Goal: Task Accomplishment & Management: Manage account settings

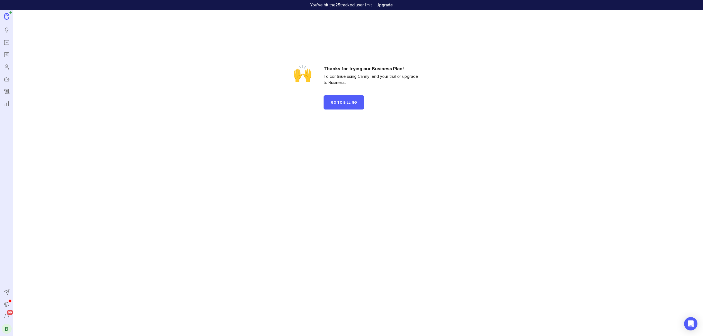
click at [296, 97] on div "🙌" at bounding box center [302, 87] width 19 height 44
click at [10, 327] on div "B" at bounding box center [7, 329] width 10 height 10
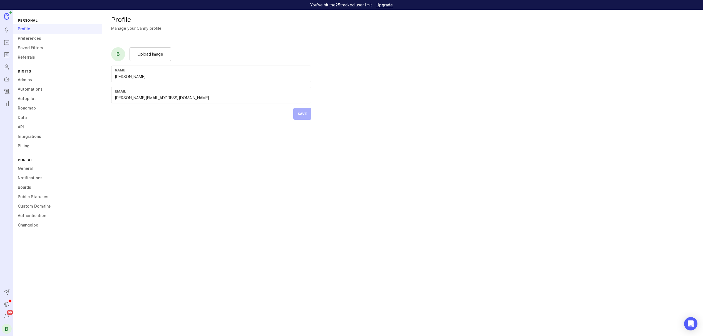
click at [26, 79] on link "Admins" at bounding box center [57, 79] width 89 height 9
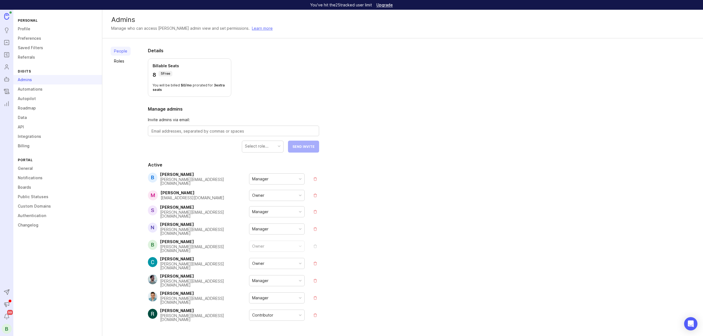
scroll to position [8, 0]
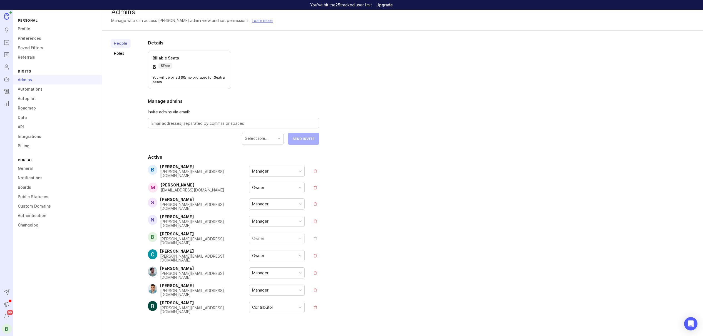
click at [180, 118] on div at bounding box center [233, 123] width 171 height 11
type textarea "[EMAIL_ADDRESS][DOMAIN_NAME]"
click at [214, 132] on form "Invite admins via email: [EMAIL_ADDRESS][DOMAIN_NAME] Select role... Send Invite" at bounding box center [233, 127] width 171 height 36
click at [280, 139] on div at bounding box center [279, 138] width 3 height 3
click at [308, 139] on span "Send Invite" at bounding box center [304, 139] width 22 height 4
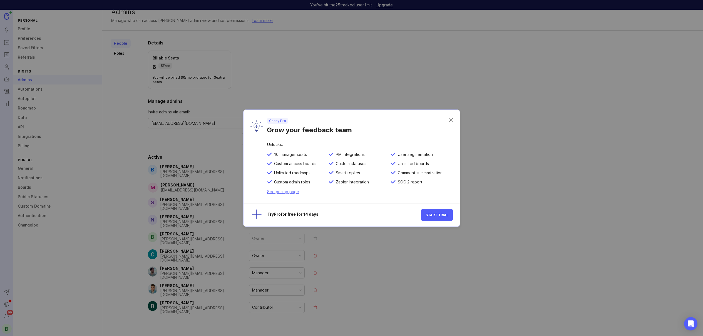
click at [446, 118] on div "Canny Pro Grow your feedback team" at bounding box center [356, 126] width 186 height 16
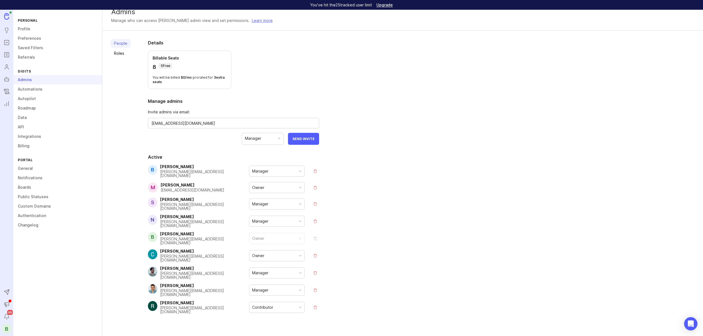
click at [119, 53] on link "Roles" at bounding box center [121, 53] width 20 height 9
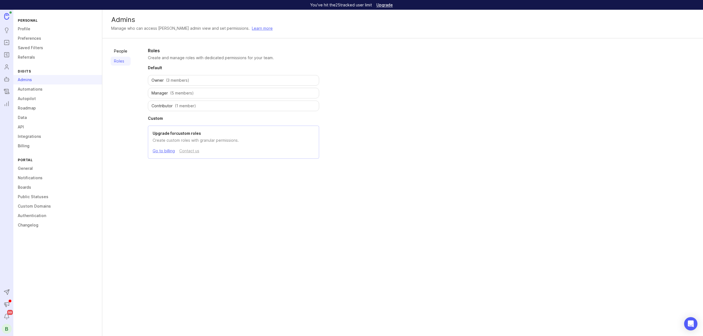
click at [119, 46] on div "People Roles Roles Create and manage roles with dedicated permissions for your …" at bounding box center [402, 102] width 601 height 129
click at [119, 49] on link "People" at bounding box center [121, 51] width 20 height 9
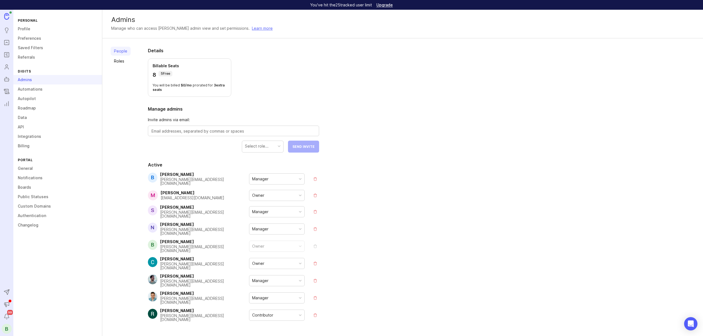
click at [33, 147] on link "Billing" at bounding box center [57, 145] width 89 height 9
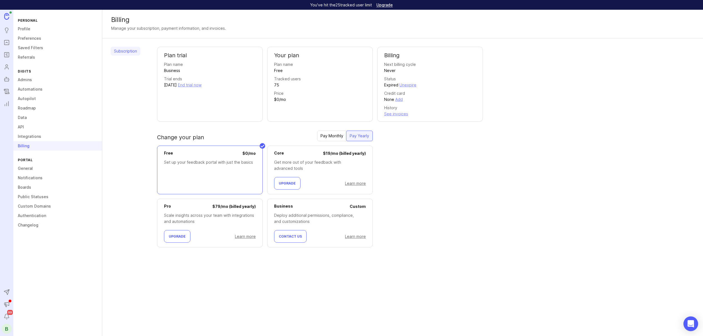
click at [697, 328] on body "You've hit the 25 tracked user limit Upgrade Ideas Portal Roadmaps Users Autopi…" at bounding box center [351, 168] width 703 height 336
click at [692, 327] on div "Open Intercom Messenger" at bounding box center [691, 324] width 15 height 15
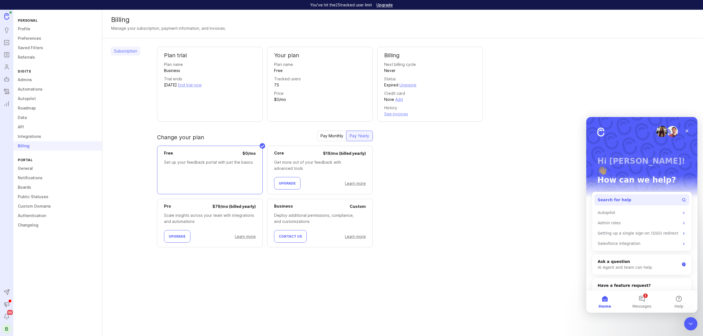
click at [615, 197] on span "Search for help" at bounding box center [615, 200] width 34 height 6
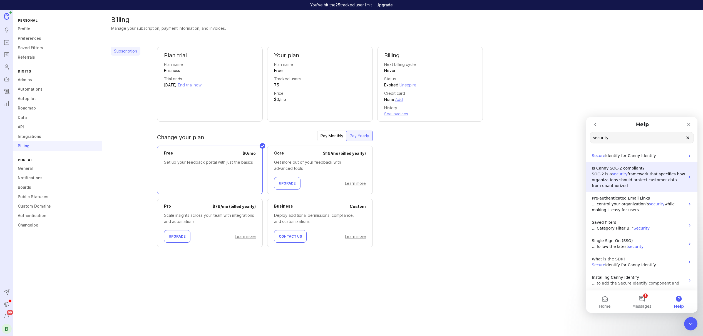
type input "security"
click at [633, 186] on p "SOC-2 is a security framework that specifies how organizations should protect c…" at bounding box center [638, 180] width 93 height 18
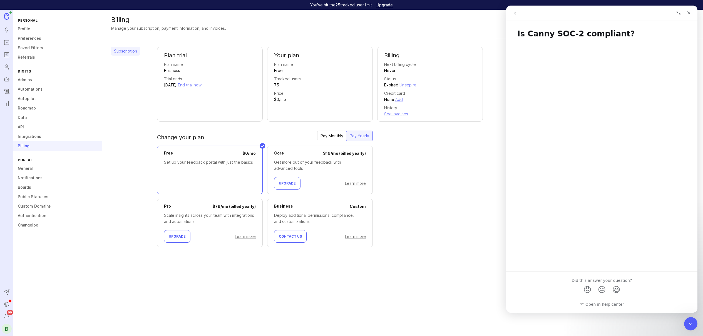
click at [216, 234] on div "Upgrade Learn more" at bounding box center [210, 236] width 92 height 13
click at [341, 137] on div "Pay Monthly" at bounding box center [331, 136] width 29 height 10
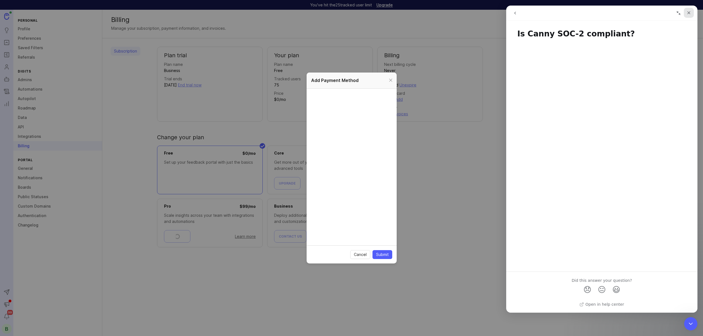
click at [687, 13] on icon "Close" at bounding box center [689, 13] width 4 height 4
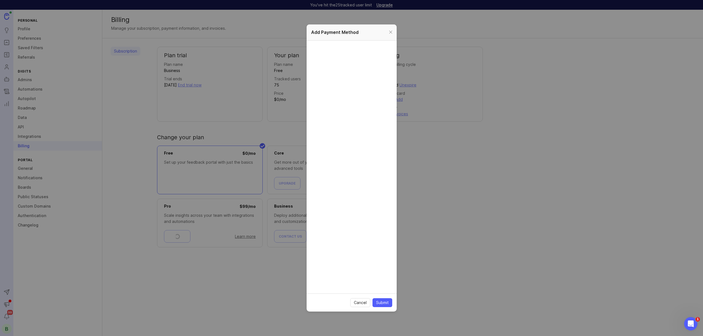
click at [384, 306] on button "Submit" at bounding box center [383, 302] width 20 height 9
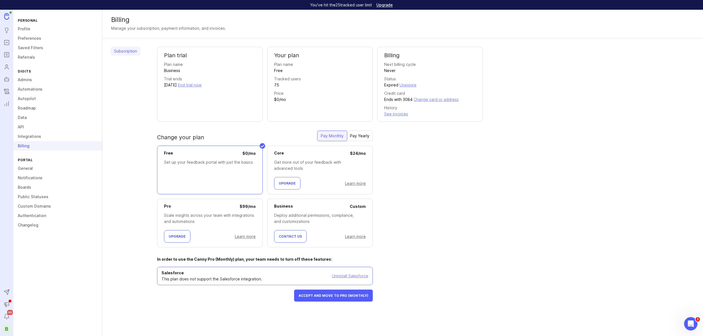
click at [238, 293] on div "Accept and move to Pro (Monthly)" at bounding box center [265, 296] width 216 height 12
click at [26, 136] on link "Integrations" at bounding box center [57, 136] width 89 height 9
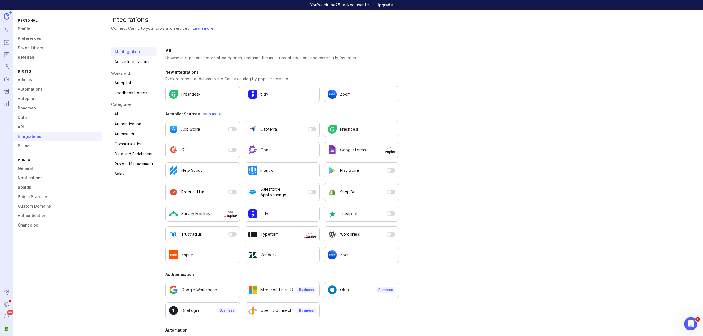
click at [137, 64] on link "Active Integrations" at bounding box center [133, 61] width 45 height 9
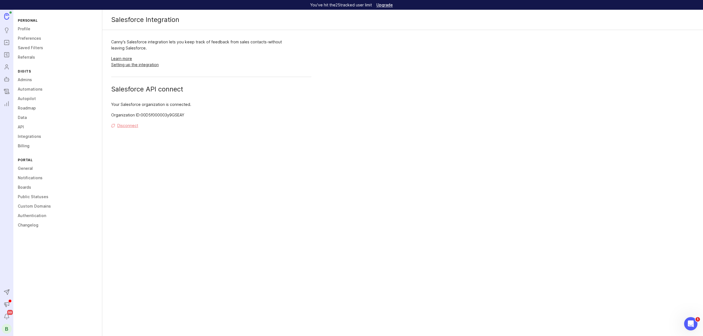
click at [30, 138] on link "Integrations" at bounding box center [57, 136] width 89 height 9
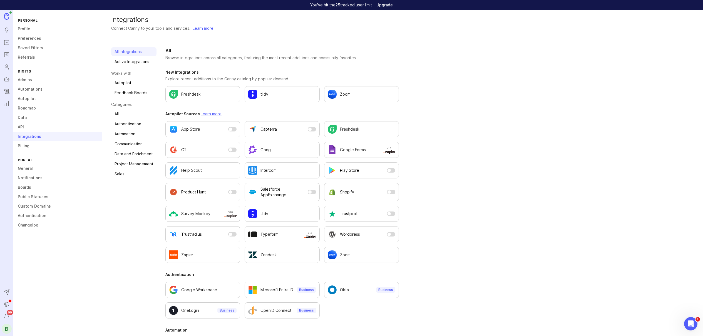
click at [24, 222] on link "Changelog" at bounding box center [57, 225] width 89 height 9
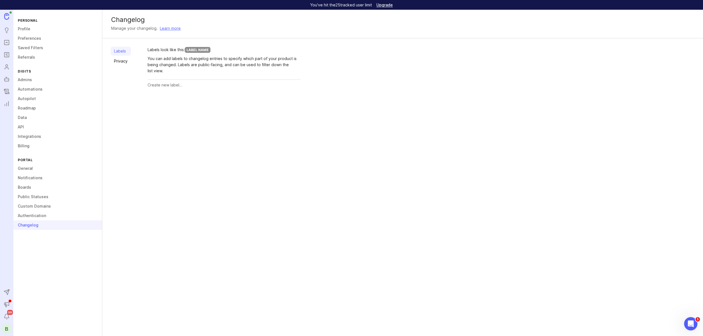
click at [160, 87] on input "text" at bounding box center [224, 85] width 153 height 6
click at [167, 28] on link "Learn more" at bounding box center [170, 28] width 21 height 6
click at [8, 93] on icon "Changelog" at bounding box center [7, 91] width 6 height 7
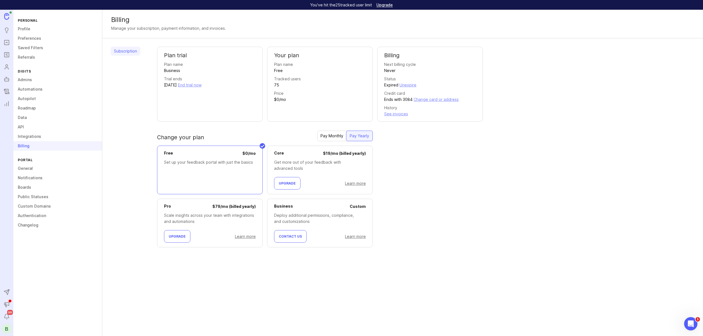
click at [521, 266] on div "Billing Manage your subscription, payment information, and invoices. Subscripti…" at bounding box center [402, 173] width 601 height 327
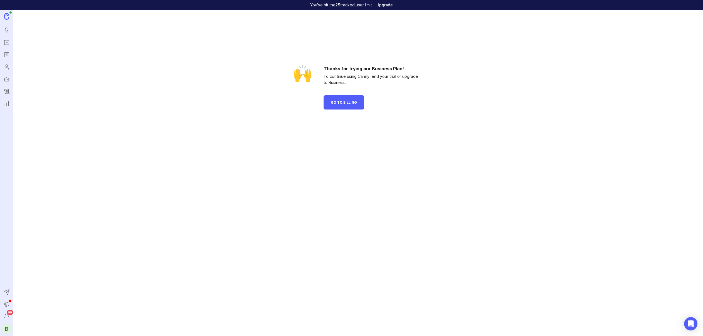
click at [6, 92] on icon "Changelog" at bounding box center [6, 92] width 1 height 0
click at [6, 92] on icon "Changelog" at bounding box center [7, 91] width 6 height 7
click at [7, 81] on rect "Autopilot" at bounding box center [7, 79] width 4 height 3
click at [6, 37] on ul "Ideas Portal Roadmaps Users Autopilot Changelog Reporting" at bounding box center [6, 59] width 13 height 99
click at [342, 97] on button "Go to Billing" at bounding box center [344, 102] width 41 height 14
